Goal: Transaction & Acquisition: Download file/media

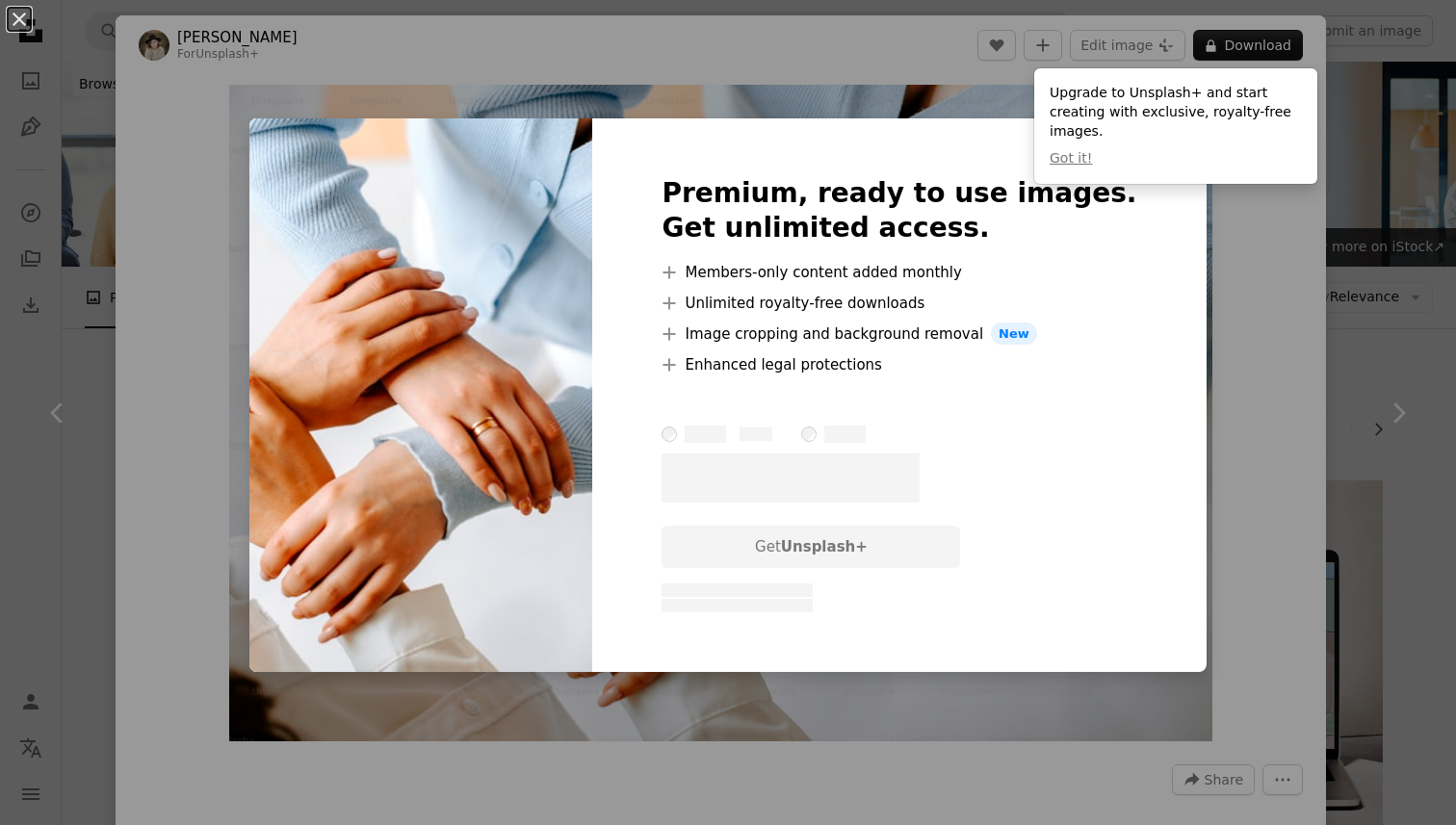
scroll to position [1131, 0]
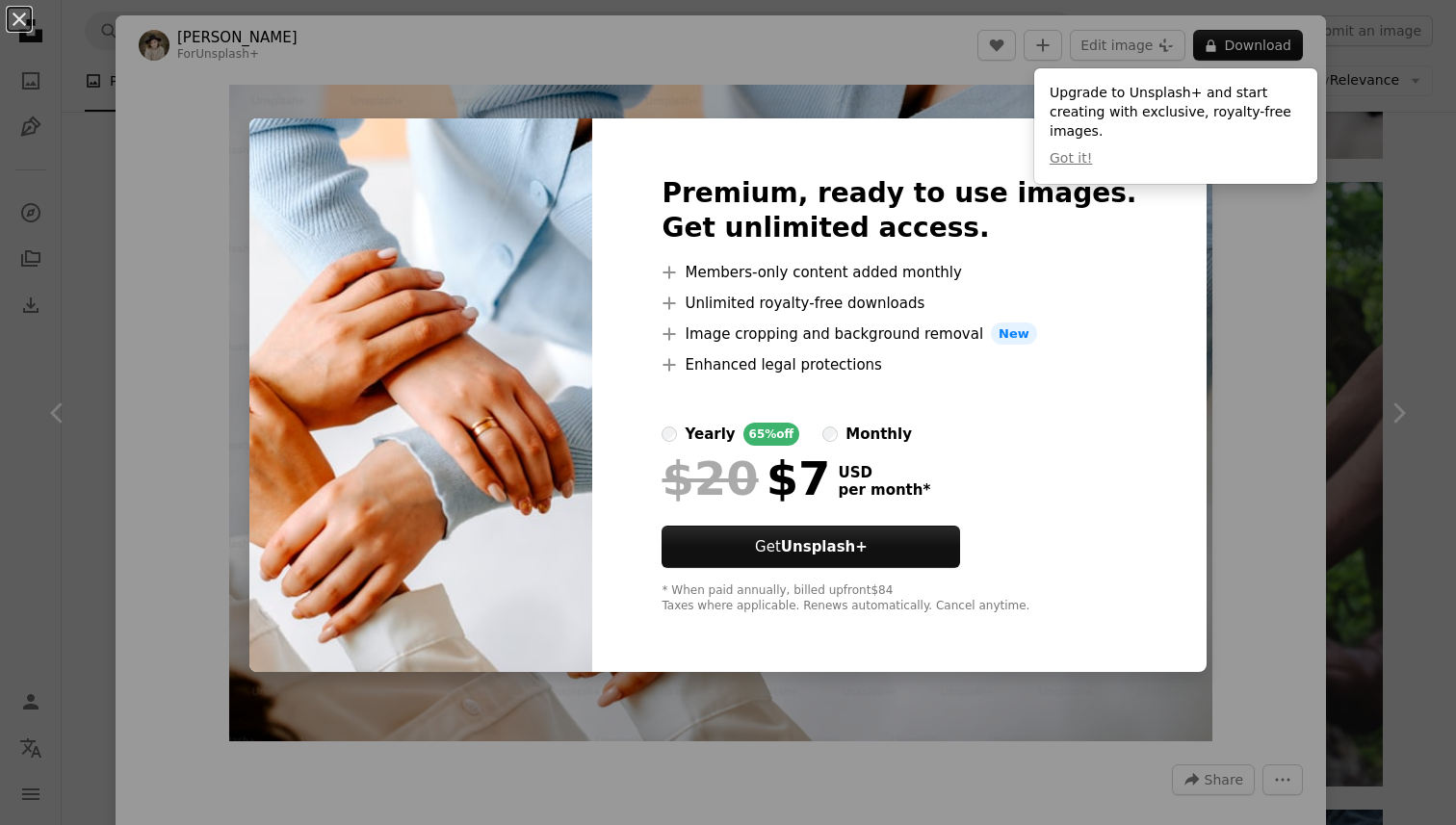
click at [779, 135] on div "Premium, ready to use images. Get unlimited access. A plus sign Members-only co…" at bounding box center [898, 396] width 613 height 555
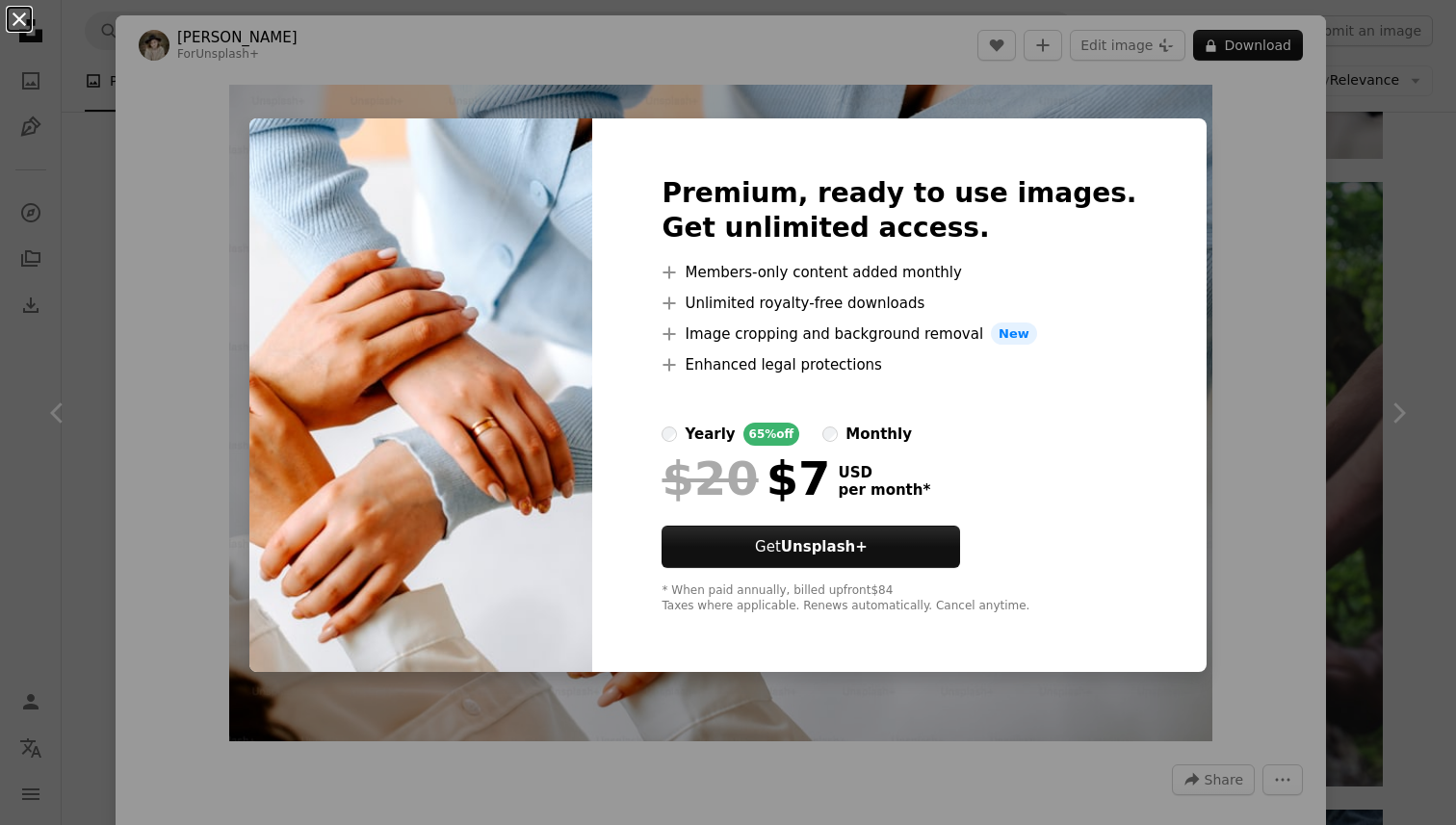
click at [19, 20] on button "An X shape" at bounding box center [19, 19] width 23 height 23
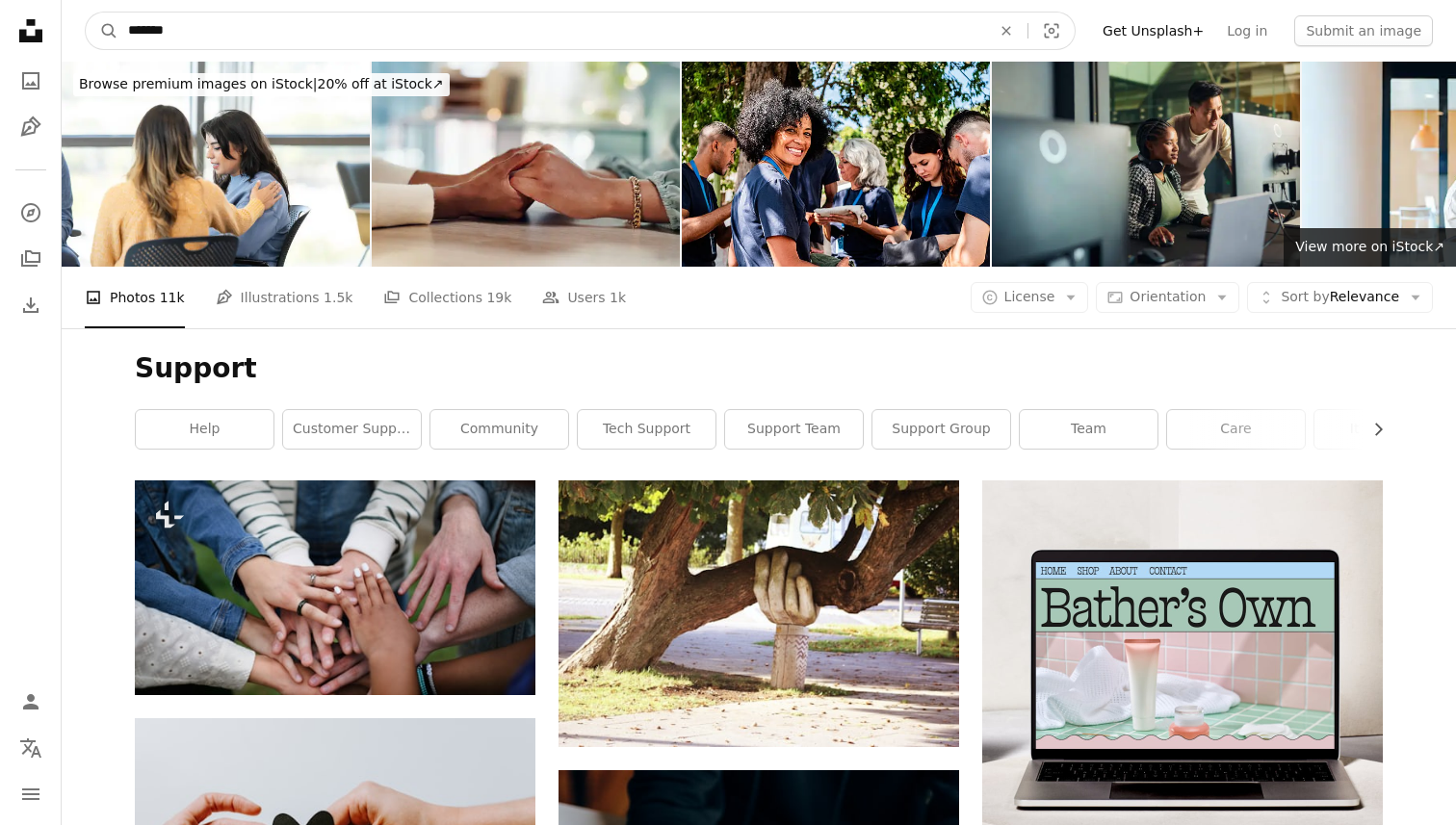
drag, startPoint x: 204, startPoint y: 31, endPoint x: 23, endPoint y: 31, distance: 181.0
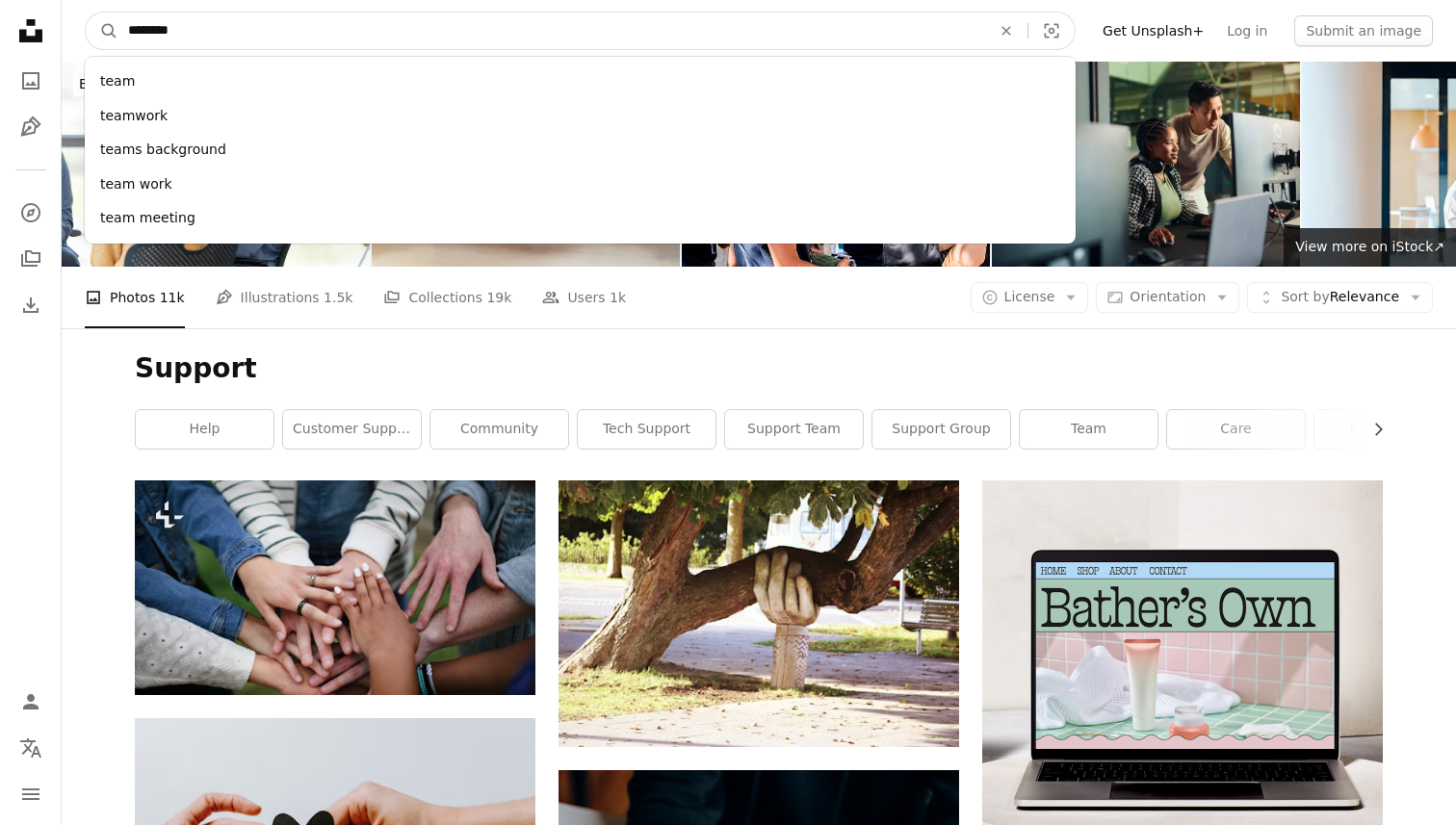
type input "*********"
click button "A magnifying glass" at bounding box center [102, 31] width 33 height 37
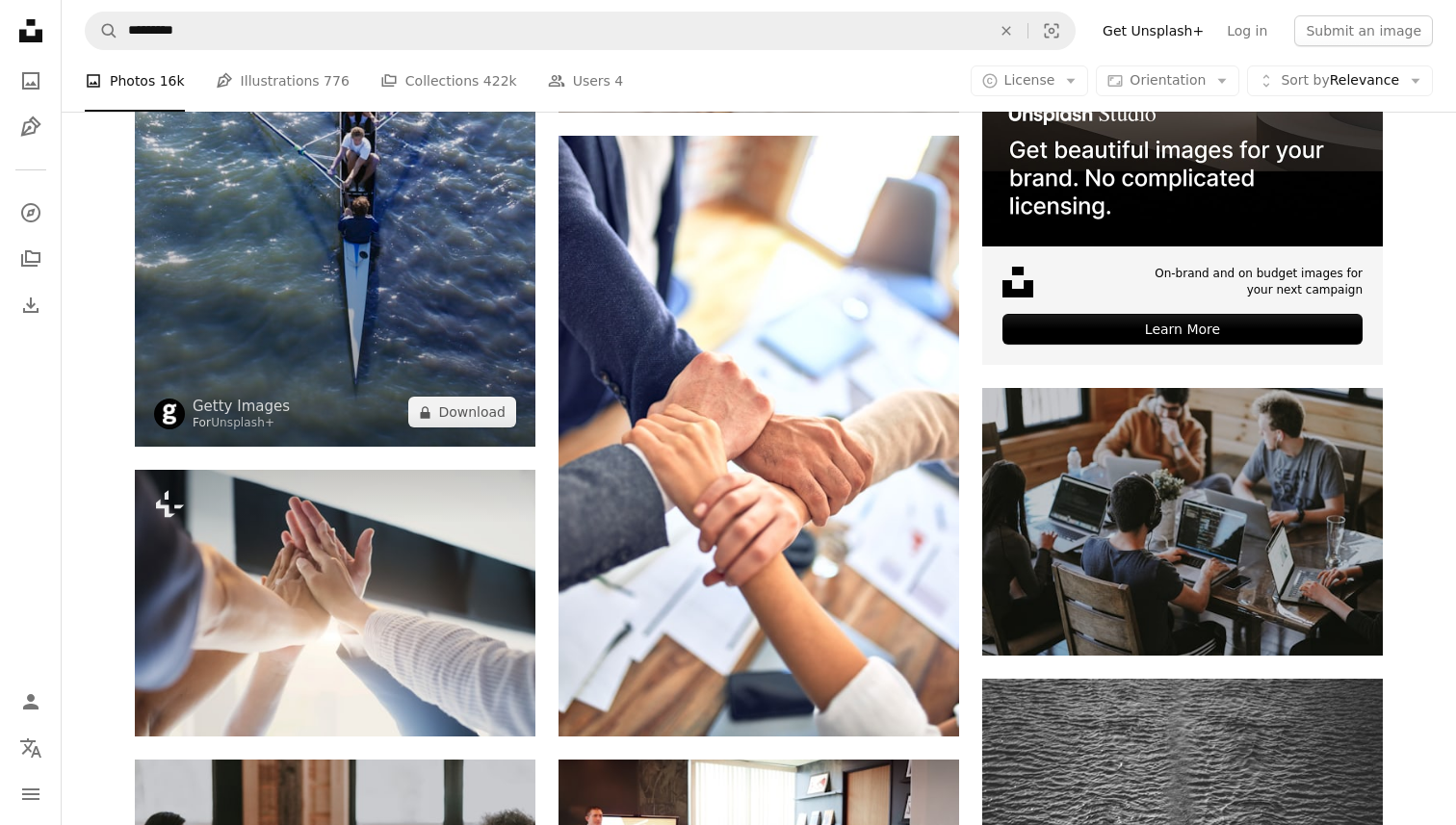
scroll to position [649, 0]
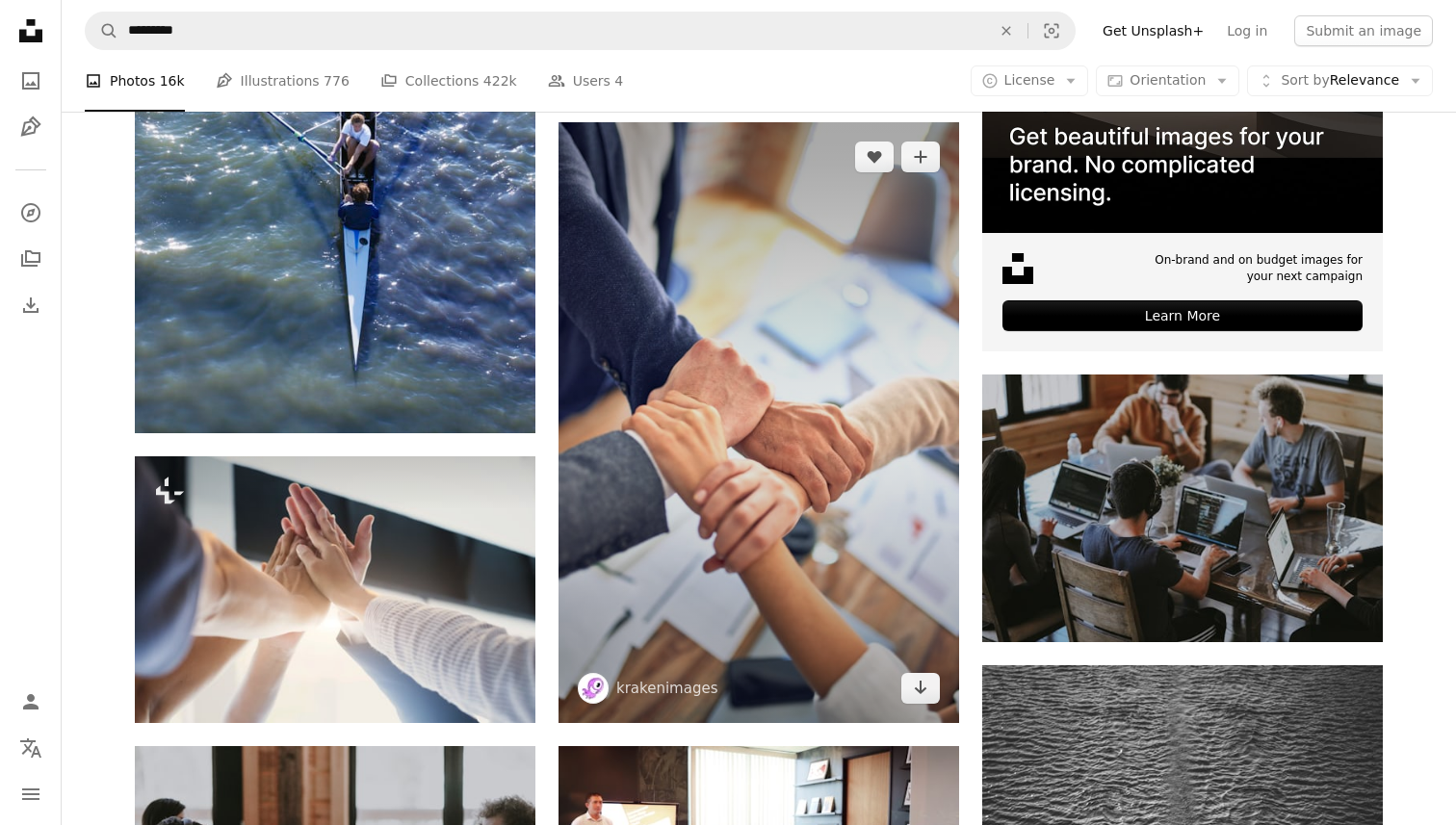
click at [767, 498] on img at bounding box center [759, 422] width 400 height 601
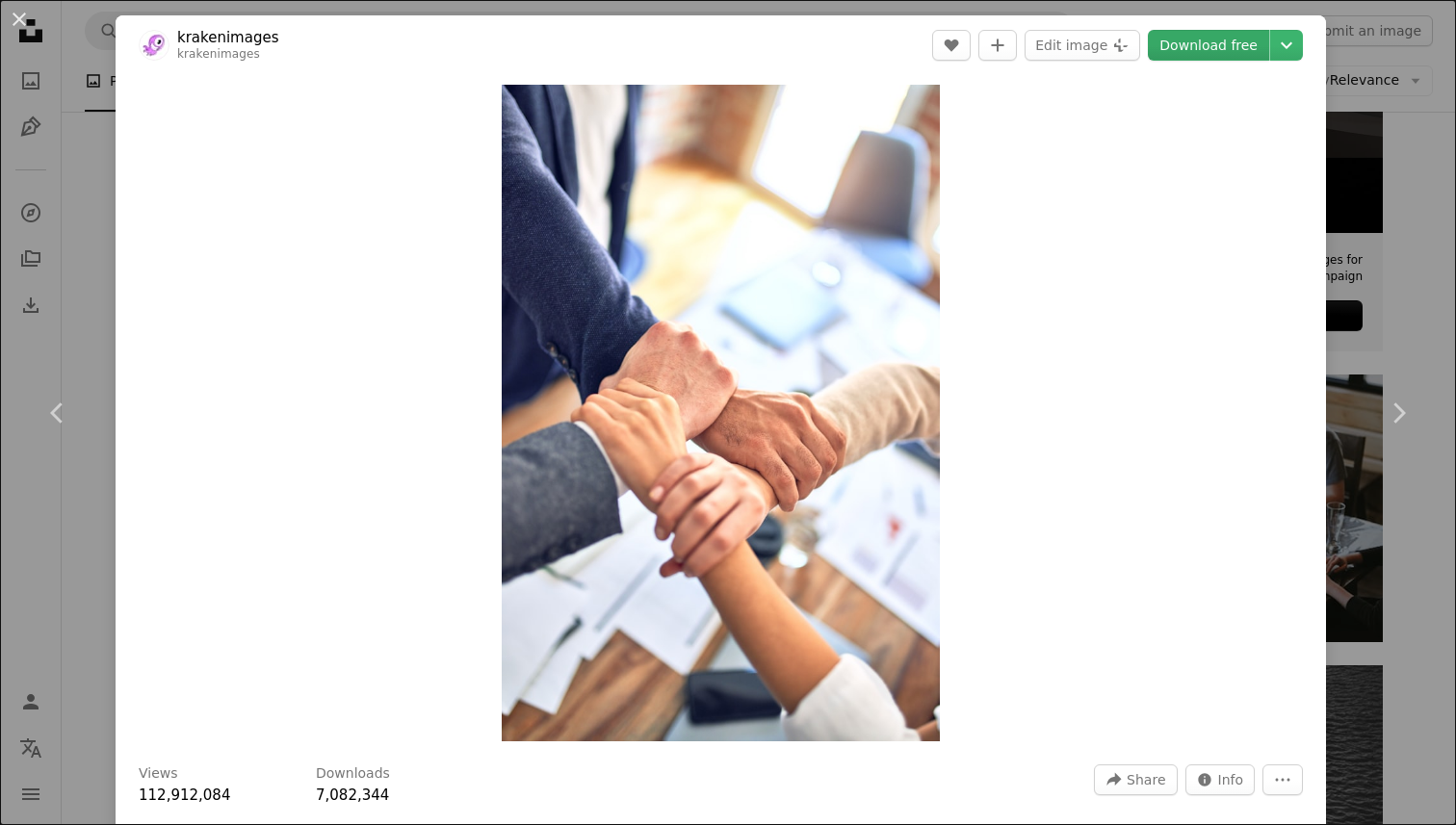
click at [1213, 50] on link "Download free" at bounding box center [1208, 45] width 121 height 31
